Goal: Ask a question

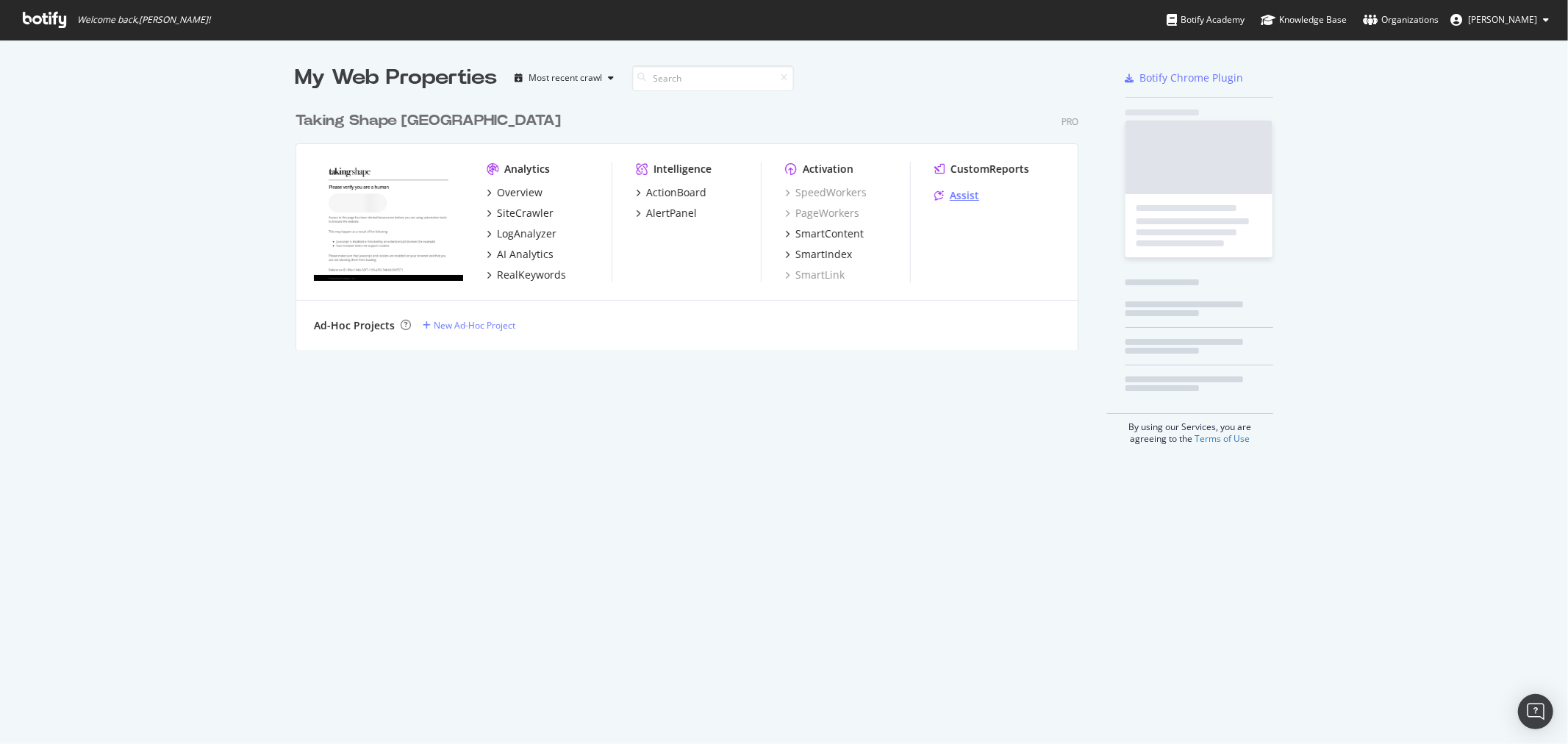
scroll to position [732, 1543]
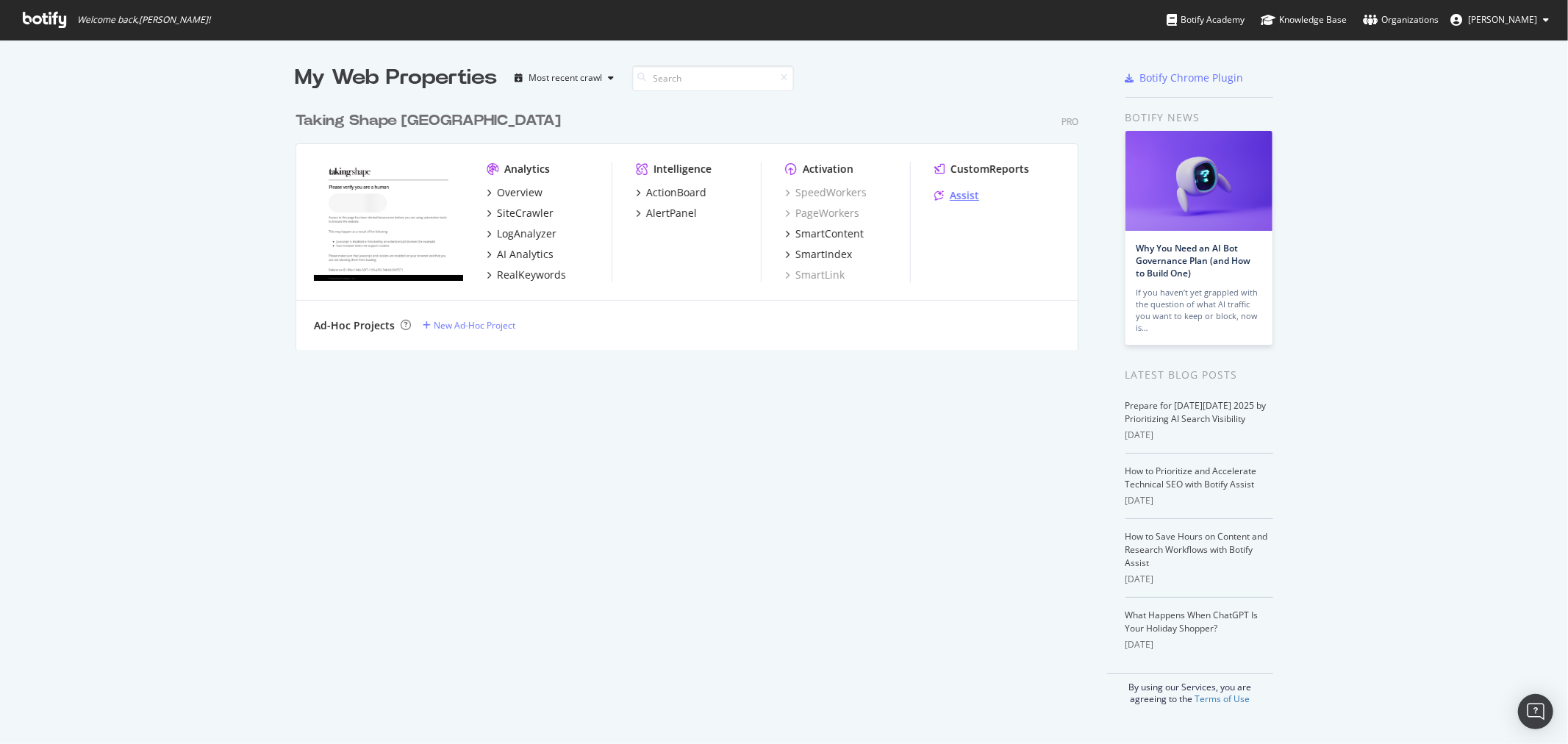
click at [956, 196] on div "Assist" at bounding box center [964, 195] width 30 height 15
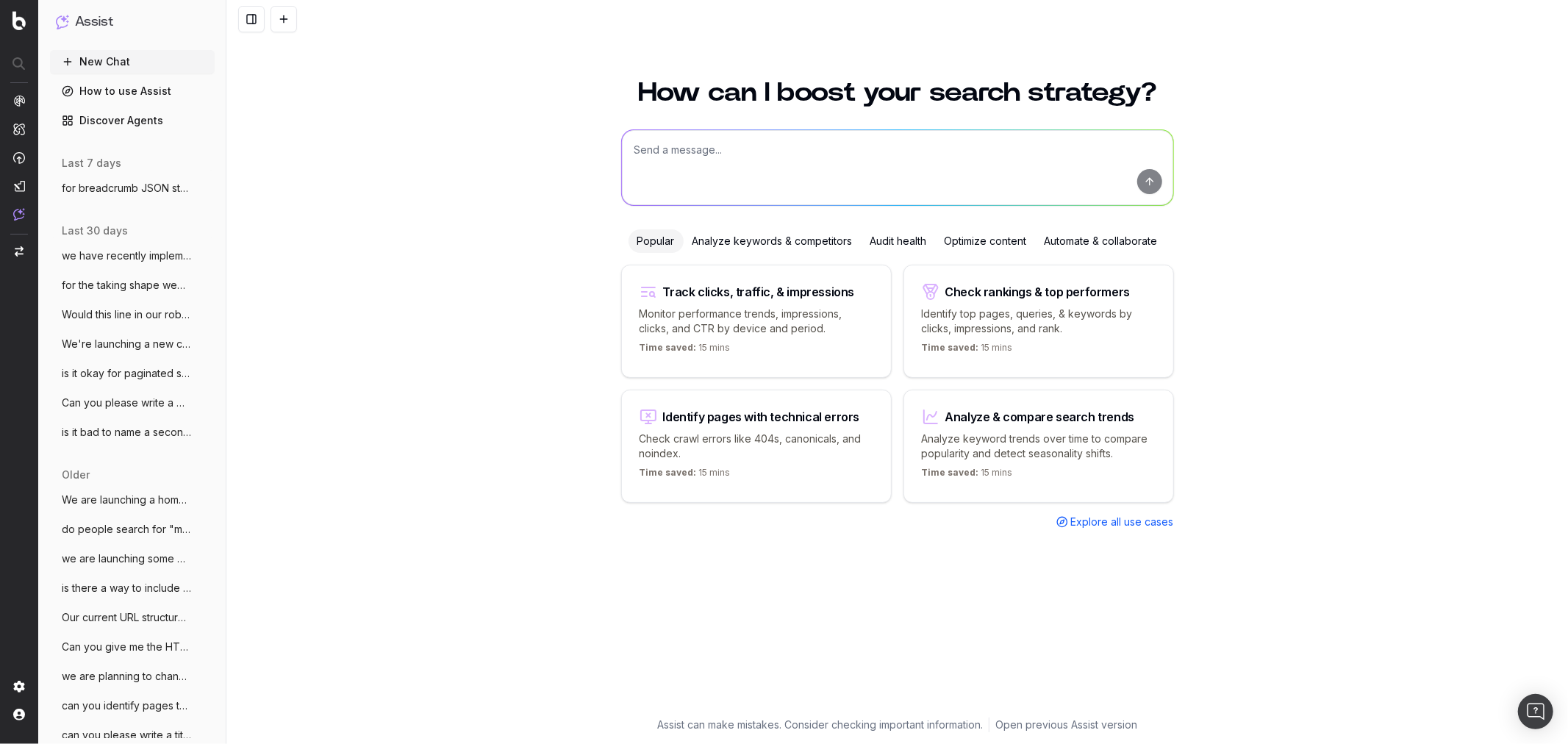
click at [449, 336] on div "How can I boost your search strategy? Popular Analyze keywords & competitors Au…" at bounding box center [897, 403] width 1341 height 682
click at [680, 149] on textarea at bounding box center [897, 167] width 551 height 75
click at [697, 155] on textarea at bounding box center [897, 167] width 551 height 75
type textarea "in the context of women's shoes, what is the best name for a PLP for slides... …"
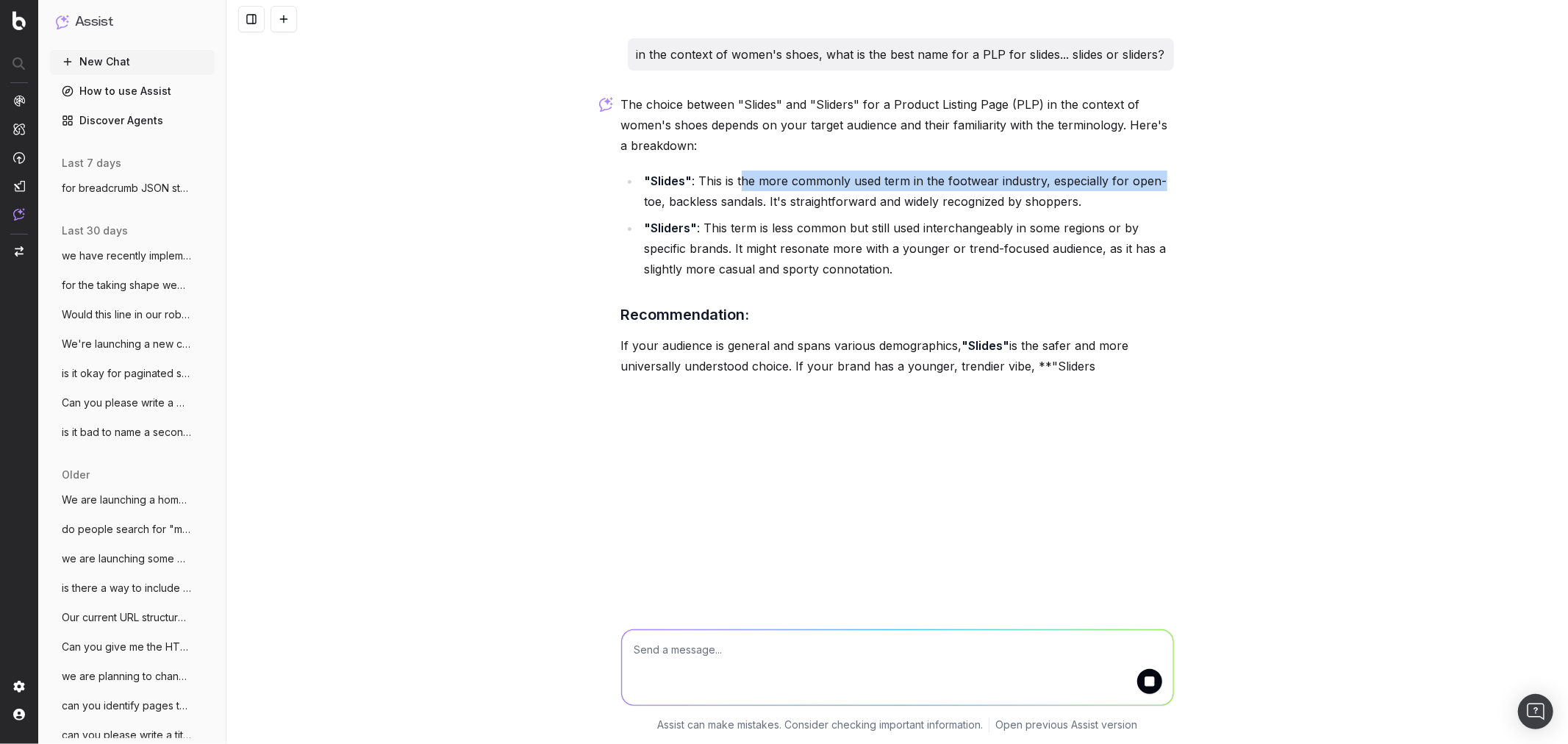
drag, startPoint x: 739, startPoint y: 181, endPoint x: 1170, endPoint y: 181, distance: 431.0
click at [1170, 181] on li ""Slides" : This is the more commonly used term in the footwear industry, especi…" at bounding box center [907, 191] width 533 height 41
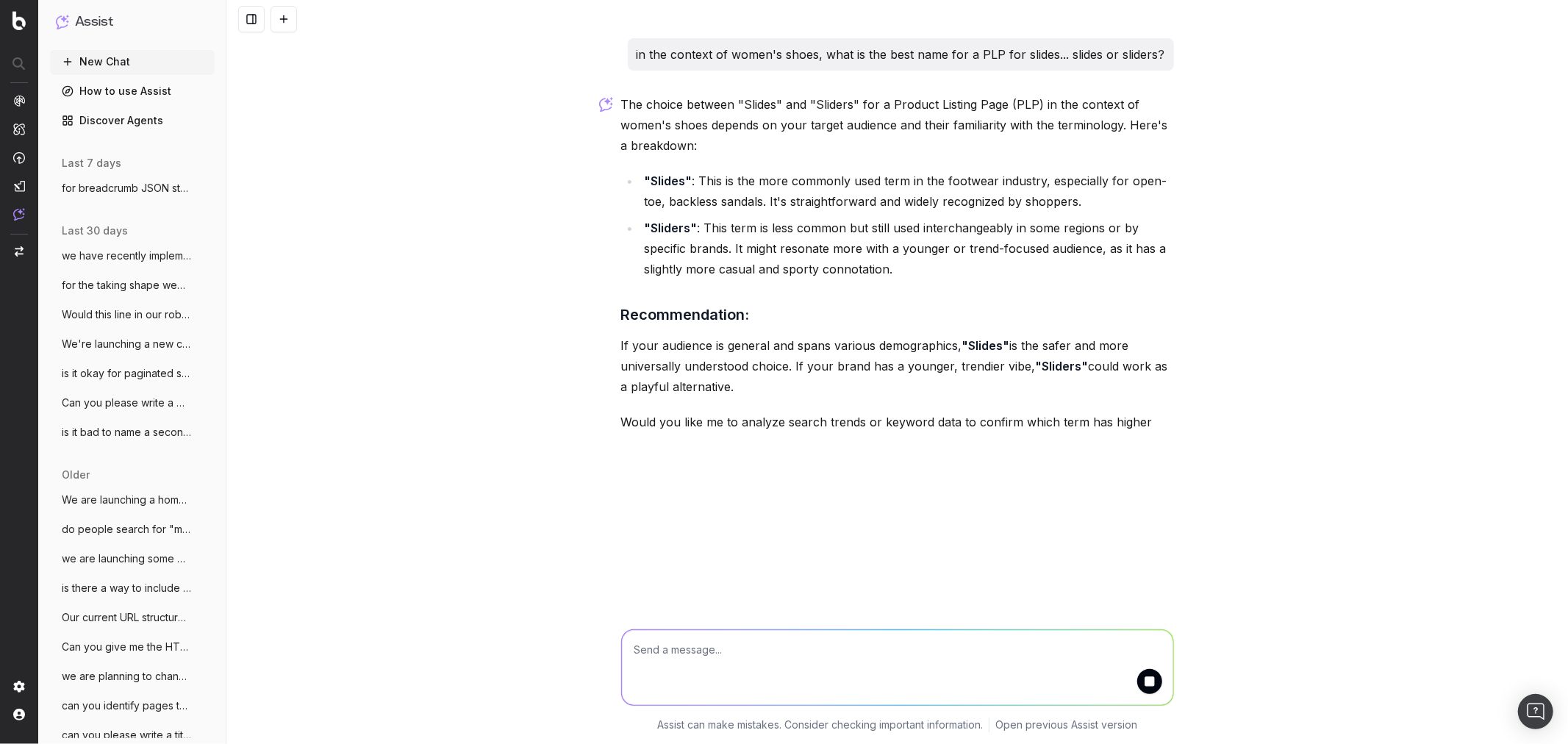
click at [735, 201] on li ""Slides" : This is the more commonly used term in the footwear industry, especi…" at bounding box center [907, 191] width 533 height 41
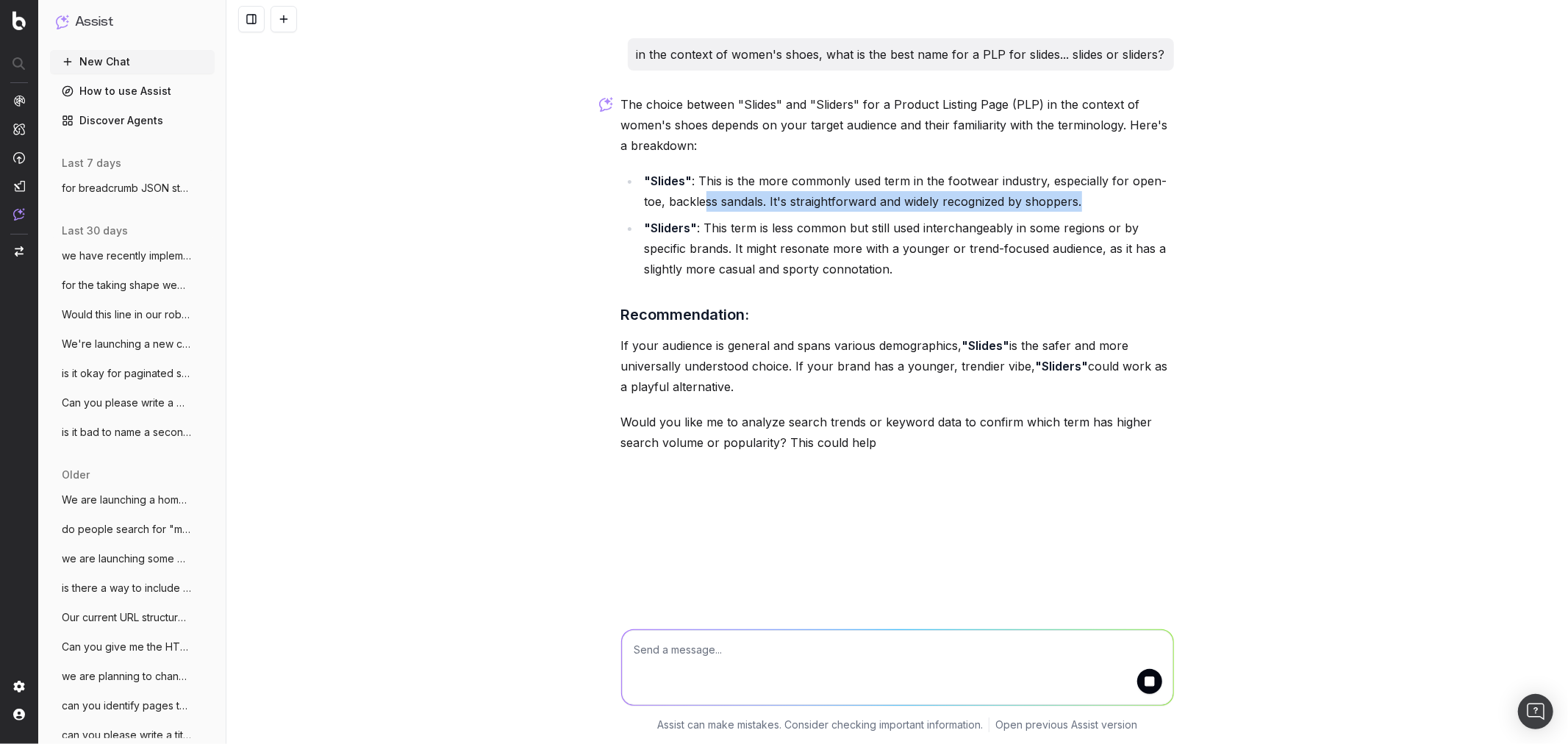
drag, startPoint x: 736, startPoint y: 203, endPoint x: 1091, endPoint y: 204, distance: 355.0
click at [1091, 204] on li ""Slides" : This is the more commonly used term in the footwear industry, especi…" at bounding box center [907, 191] width 533 height 41
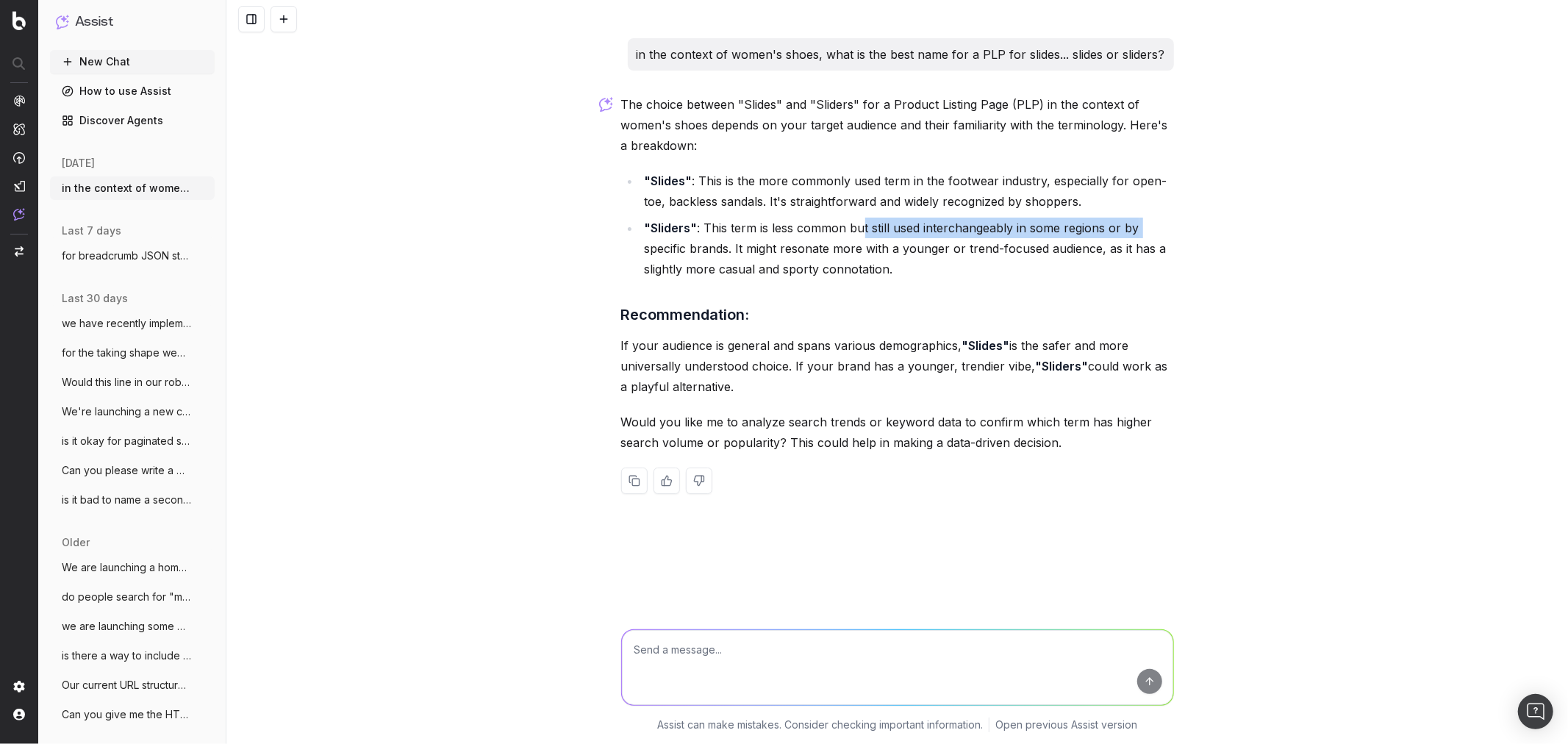
drag, startPoint x: 865, startPoint y: 236, endPoint x: 1148, endPoint y: 221, distance: 283.4
click at [1148, 221] on li ""Sliders" : This term is less common but still used interchangeably in some reg…" at bounding box center [907, 248] width 533 height 62
click at [1142, 223] on li ""Sliders" : This term is less common but still used interchangeably in some reg…" at bounding box center [907, 248] width 533 height 62
click at [951, 369] on p "If your audience is general and spans various demographics, "Slides" is the saf…" at bounding box center [897, 366] width 553 height 62
